Goal: Task Accomplishment & Management: Manage account settings

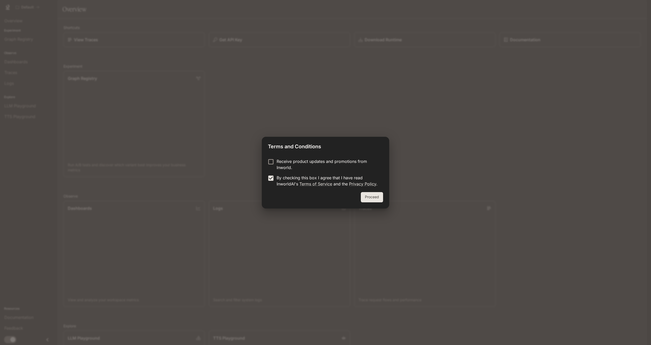
click at [282, 168] on p "Receive product updates and promotions from Inworld." at bounding box center [328, 164] width 102 height 12
click at [378, 200] on button "Proceed" at bounding box center [372, 197] width 22 height 10
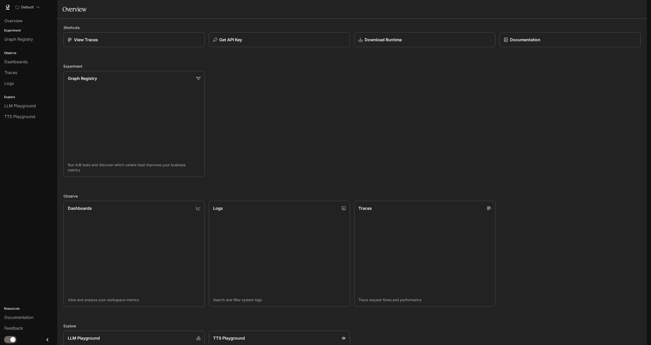
click at [639, 6] on icon "button" at bounding box center [640, 7] width 4 height 4
click at [588, 40] on span "Billing" at bounding box center [608, 42] width 66 height 5
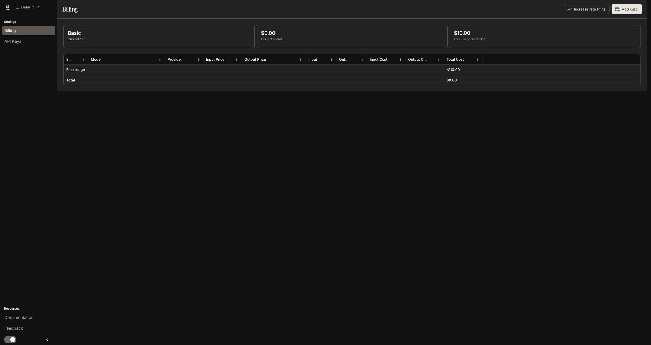
click at [9, 7] on icon at bounding box center [7, 7] width 3 height 4
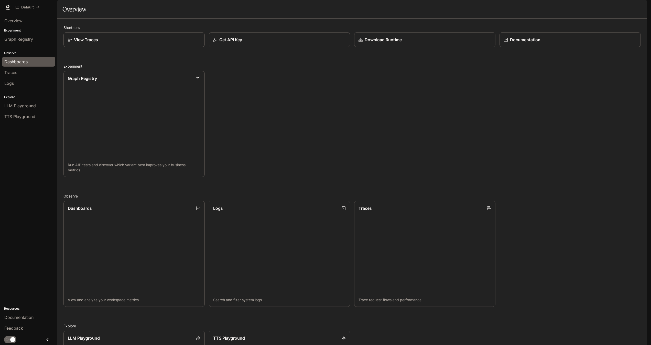
click at [9, 64] on span "Dashboards" at bounding box center [15, 62] width 23 height 6
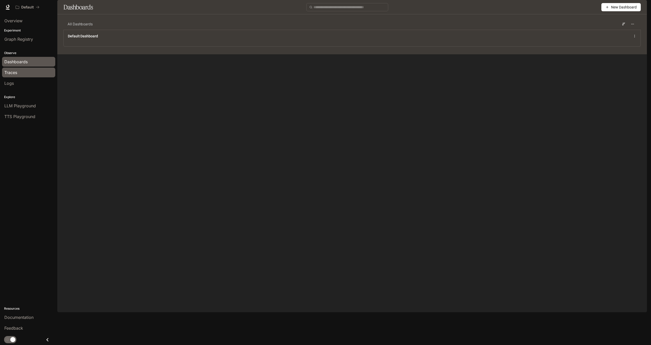
click at [28, 74] on div "Traces" at bounding box center [28, 72] width 49 height 6
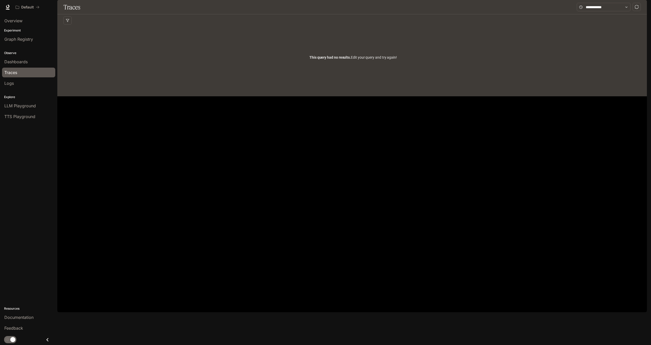
click at [223, 96] on div "Traces Filters Duration MIN ms [PERSON_NAME] ms Clear All Status Clear All App …" at bounding box center [352, 48] width 590 height 96
click at [10, 58] on link "Dashboards" at bounding box center [28, 62] width 53 height 10
